Goal: Check status

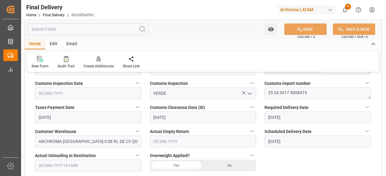
scroll to position [182, 0]
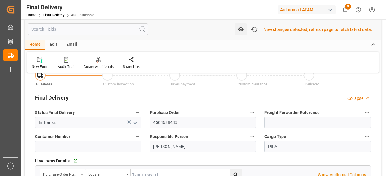
scroll to position [17, 0]
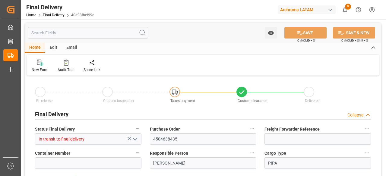
type input "22.08.2025"
type input "[DATE]"
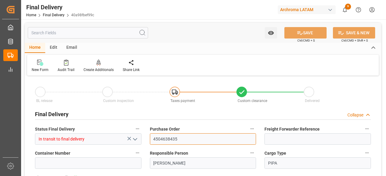
click at [180, 137] on input "4504638435" at bounding box center [203, 139] width 106 height 11
click at [227, 113] on div "Final Delivery Collapse" at bounding box center [203, 113] width 336 height 11
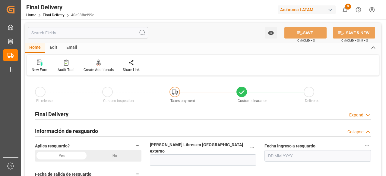
click at [181, 113] on div "Final Delivery Expand" at bounding box center [203, 113] width 336 height 11
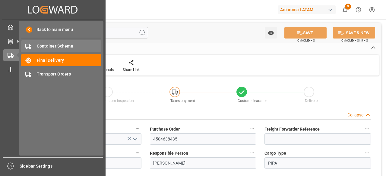
click at [52, 44] on span "Container Schema" at bounding box center [69, 46] width 65 height 6
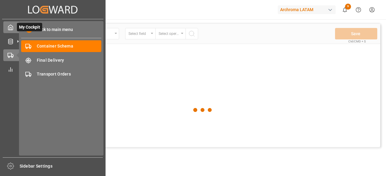
click at [11, 26] on icon at bounding box center [11, 27] width 6 height 6
